Goal: Task Accomplishment & Management: Manage account settings

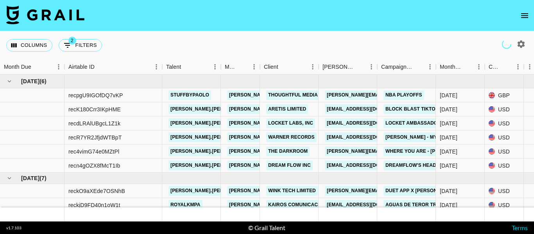
click at [521, 15] on icon "open drawer" at bounding box center [524, 15] width 7 height 5
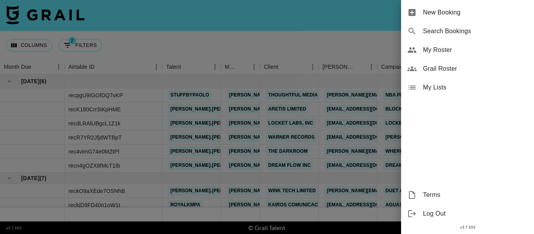
click at [465, 51] on span "My Roster" at bounding box center [475, 49] width 105 height 9
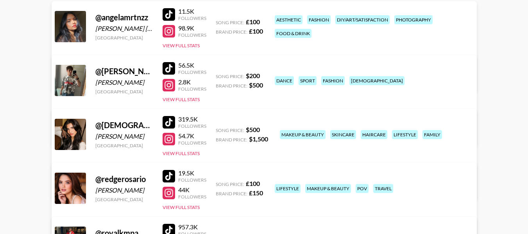
scroll to position [117, 0]
click at [267, 129] on link "View/Edit Details" at bounding box center [166, 133] width 201 height 8
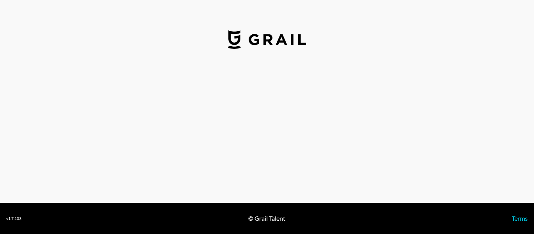
select select "USD"
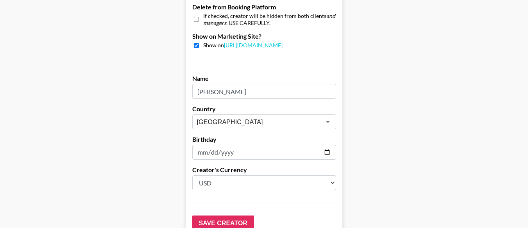
scroll to position [832, 0]
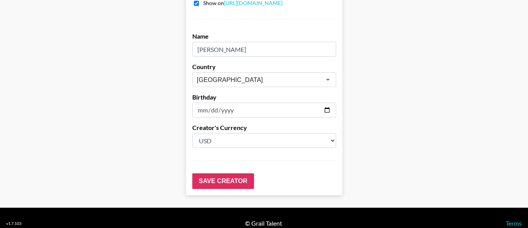
click at [224, 103] on input "[DATE]" at bounding box center [264, 110] width 144 height 15
